Goal: Transaction & Acquisition: Purchase product/service

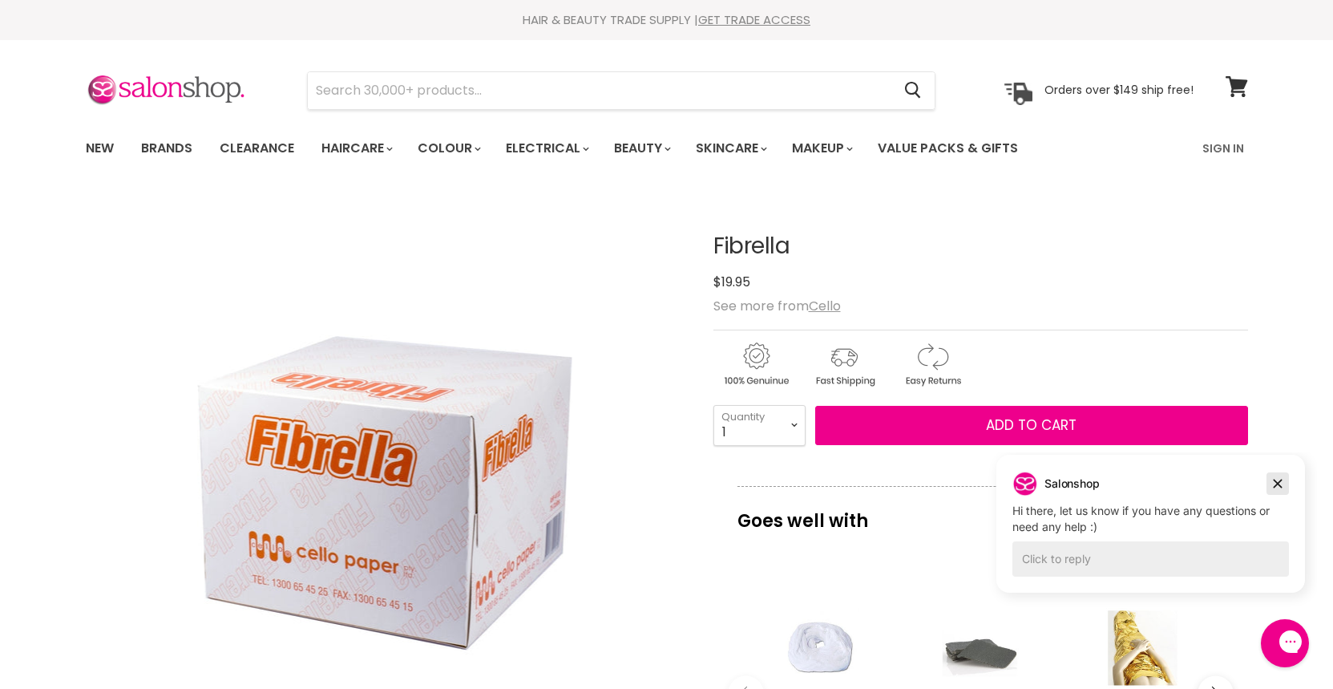
click at [1271, 482] on icon "Dismiss campaign" at bounding box center [1278, 483] width 16 height 19
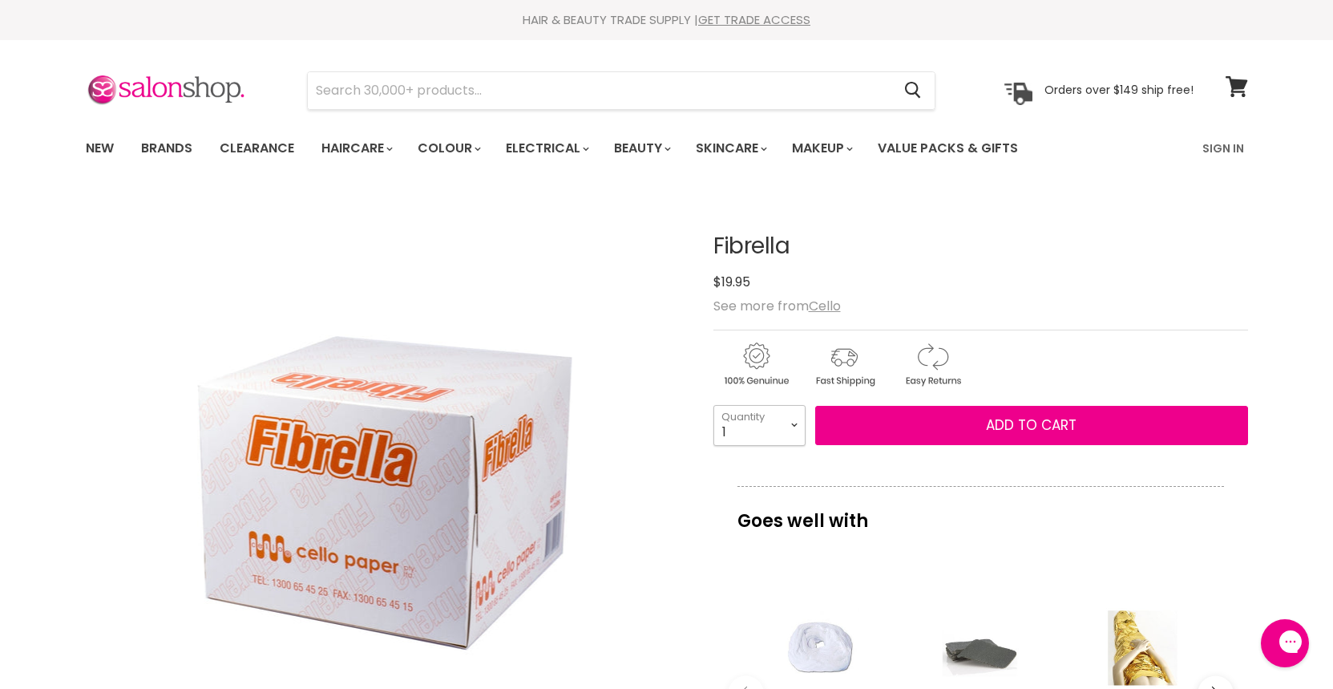
click at [796, 428] on select "1 2 3 4 5 6 7 8 9 10+" at bounding box center [760, 425] width 92 height 40
select select "2"
click at [714, 405] on select "1 2 3 4 5 6 7 8 9 10+" at bounding box center [760, 425] width 92 height 40
type input "2"
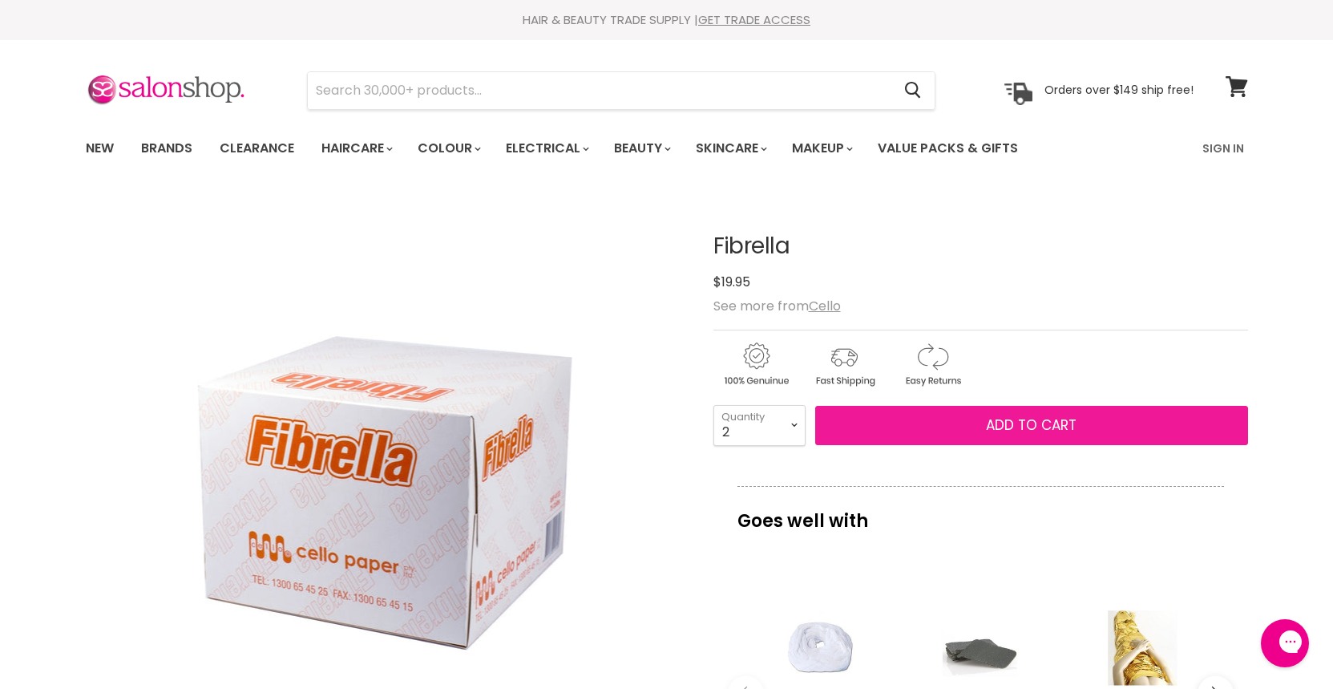
click at [902, 431] on button "Add to cart" at bounding box center [1031, 426] width 433 height 40
click at [935, 421] on button "Add to cart" at bounding box center [1031, 426] width 433 height 40
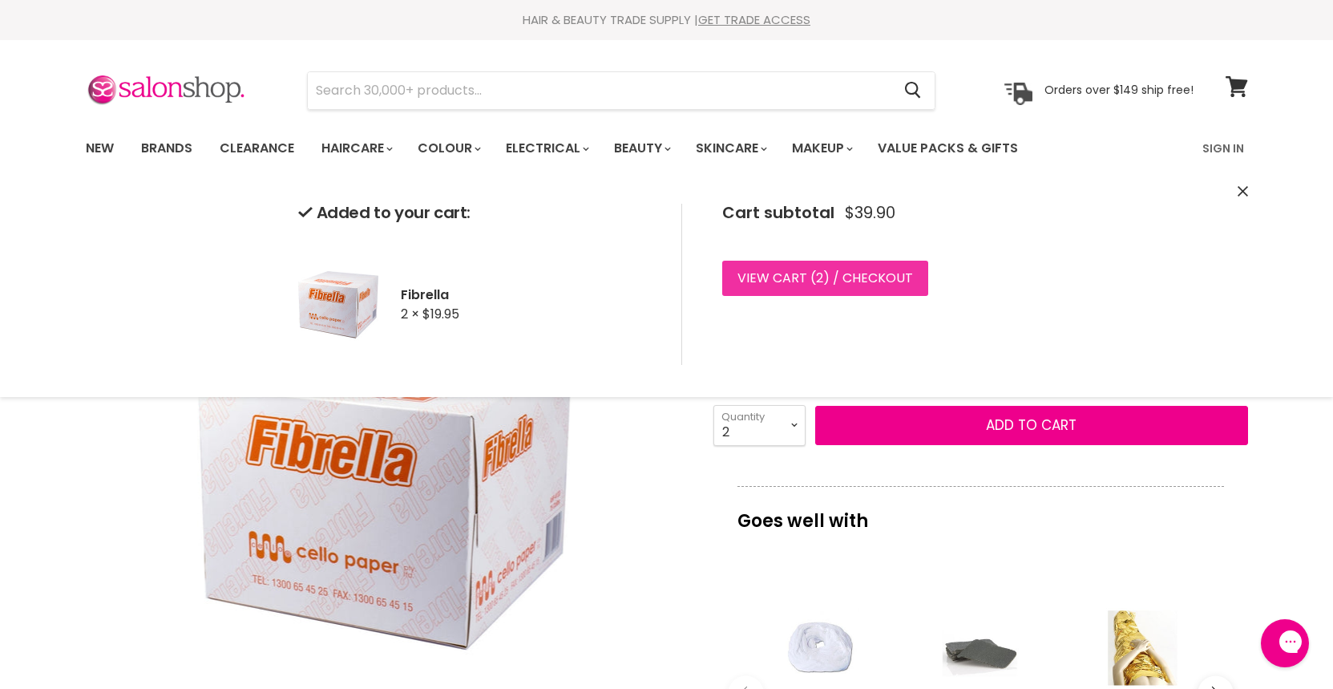
click at [870, 275] on link "View cart ( 2 ) / Checkout" at bounding box center [825, 278] width 206 height 35
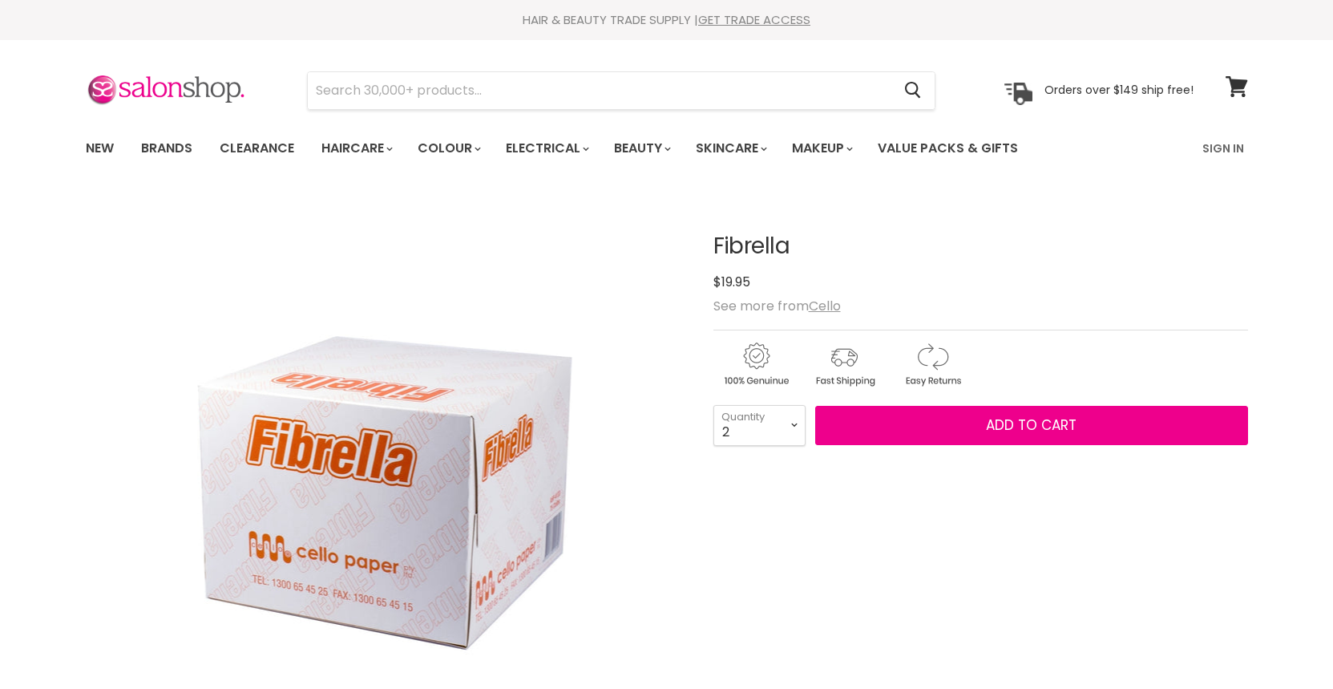
select select "2"
